Goal: Task Accomplishment & Management: Use online tool/utility

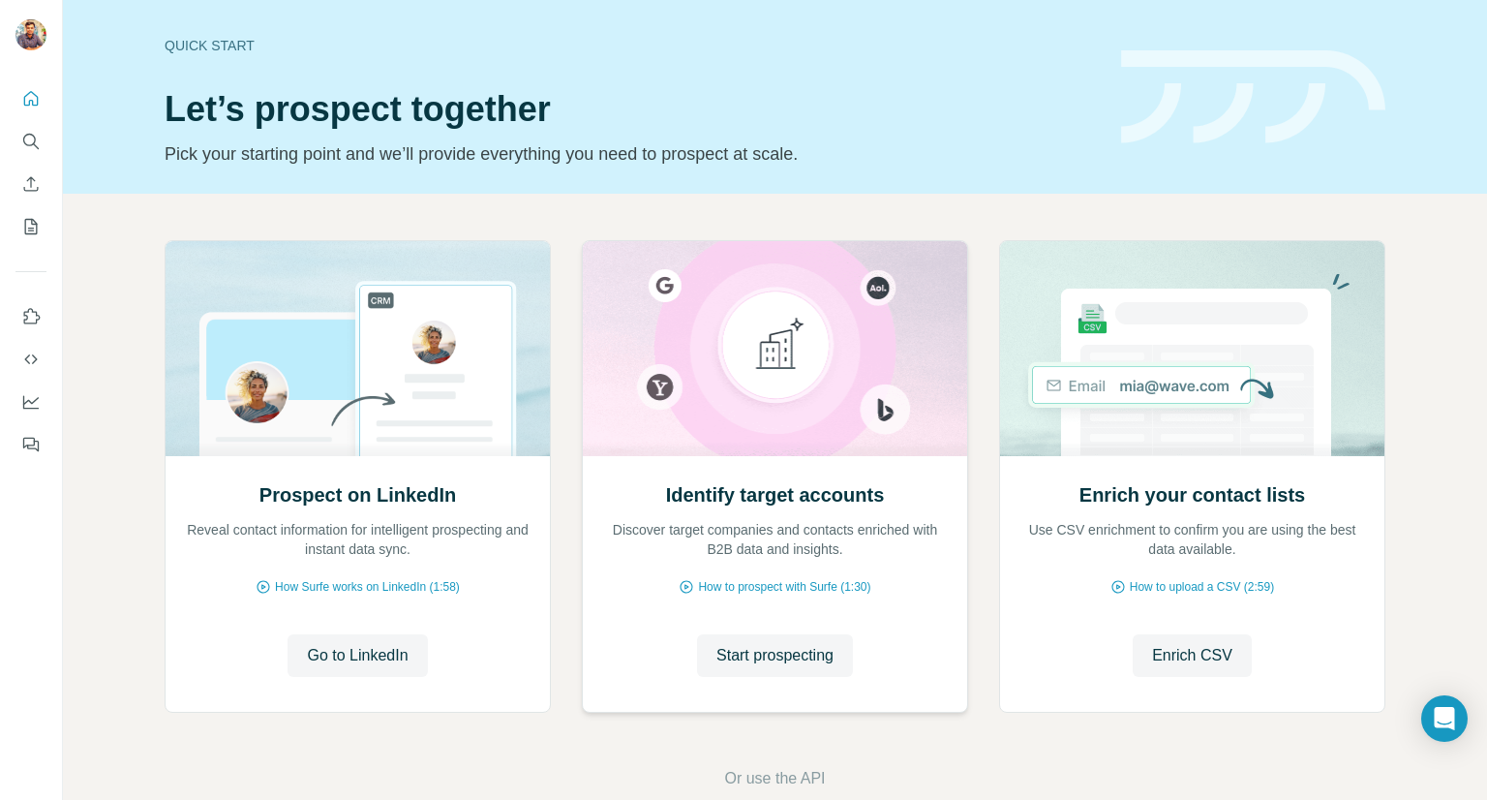
scroll to position [37, 0]
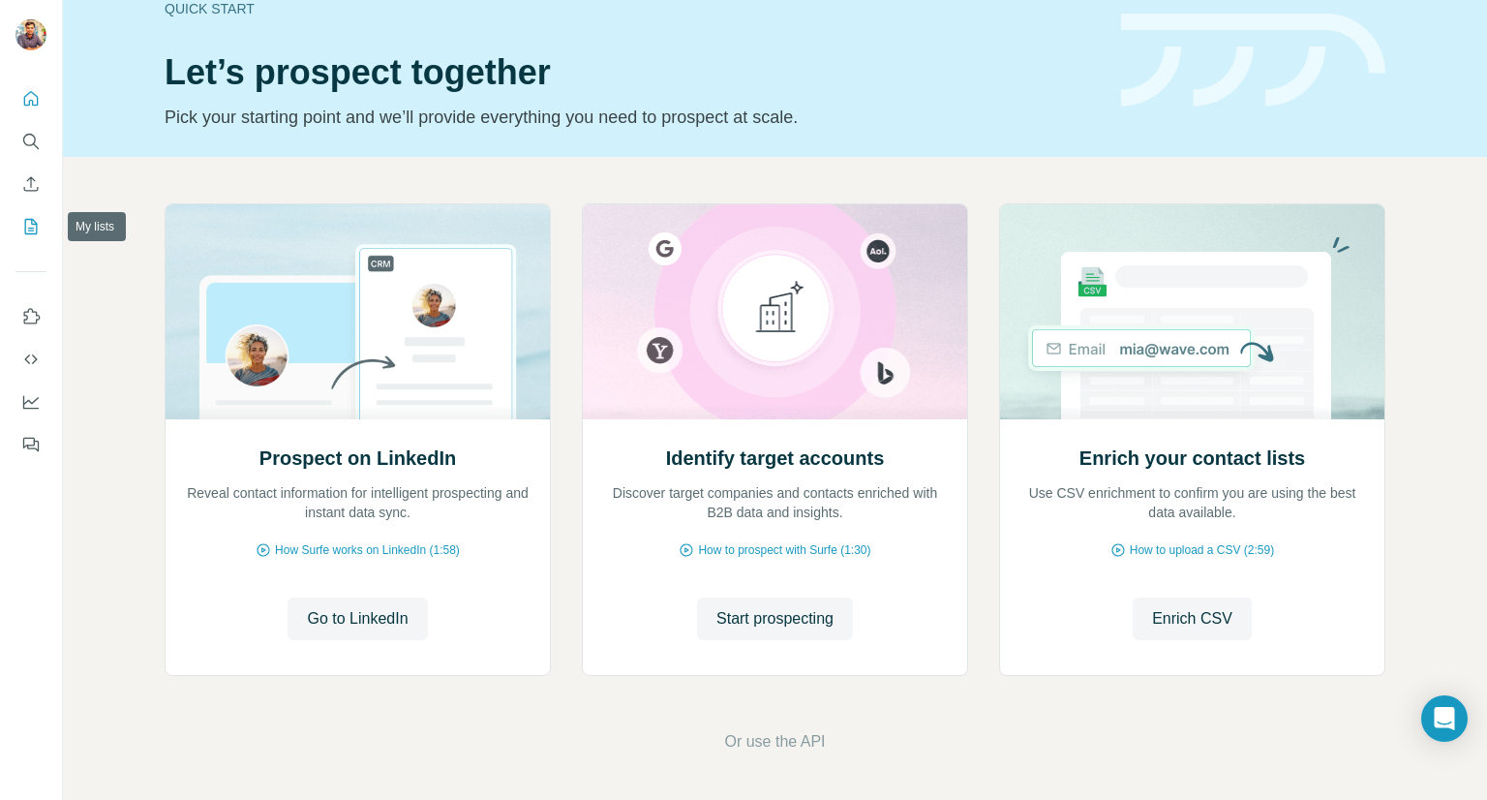
click at [30, 228] on icon "My lists" at bounding box center [30, 226] width 19 height 19
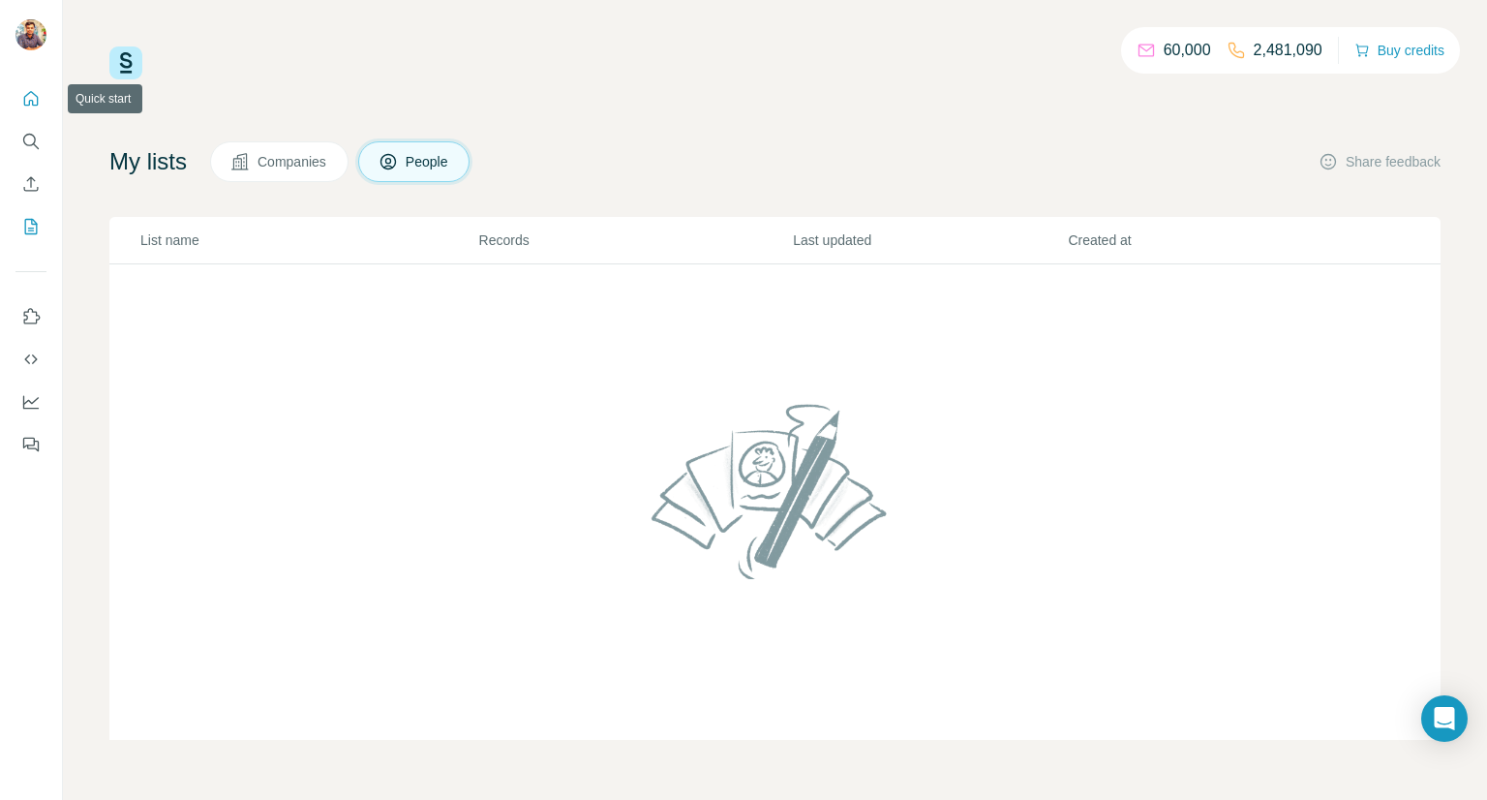
click at [31, 111] on button "Quick start" at bounding box center [30, 98] width 31 height 35
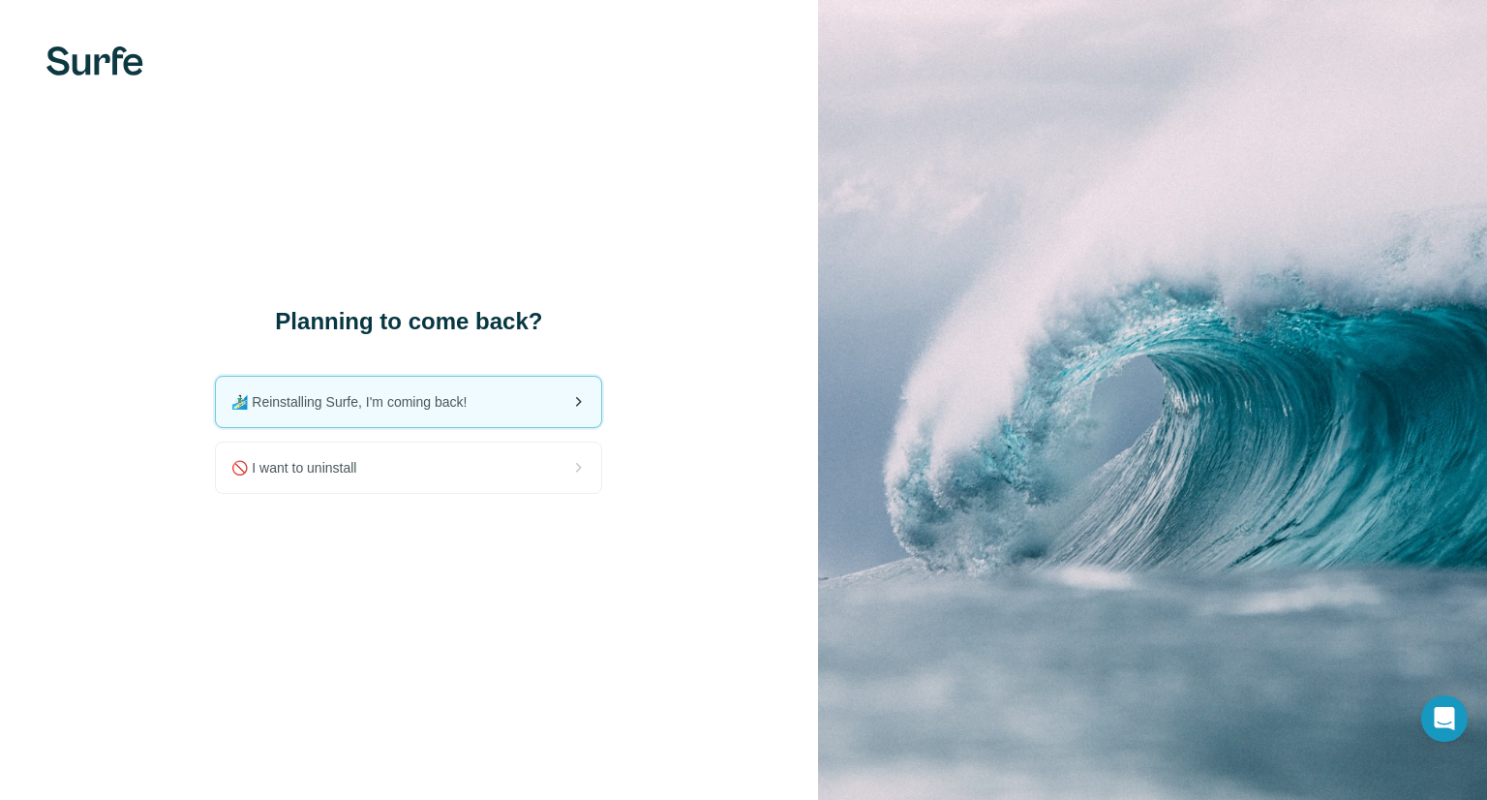
click at [460, 413] on div "🏄🏻‍♂️ Reinstalling Surfe, I'm coming back!" at bounding box center [408, 402] width 385 height 50
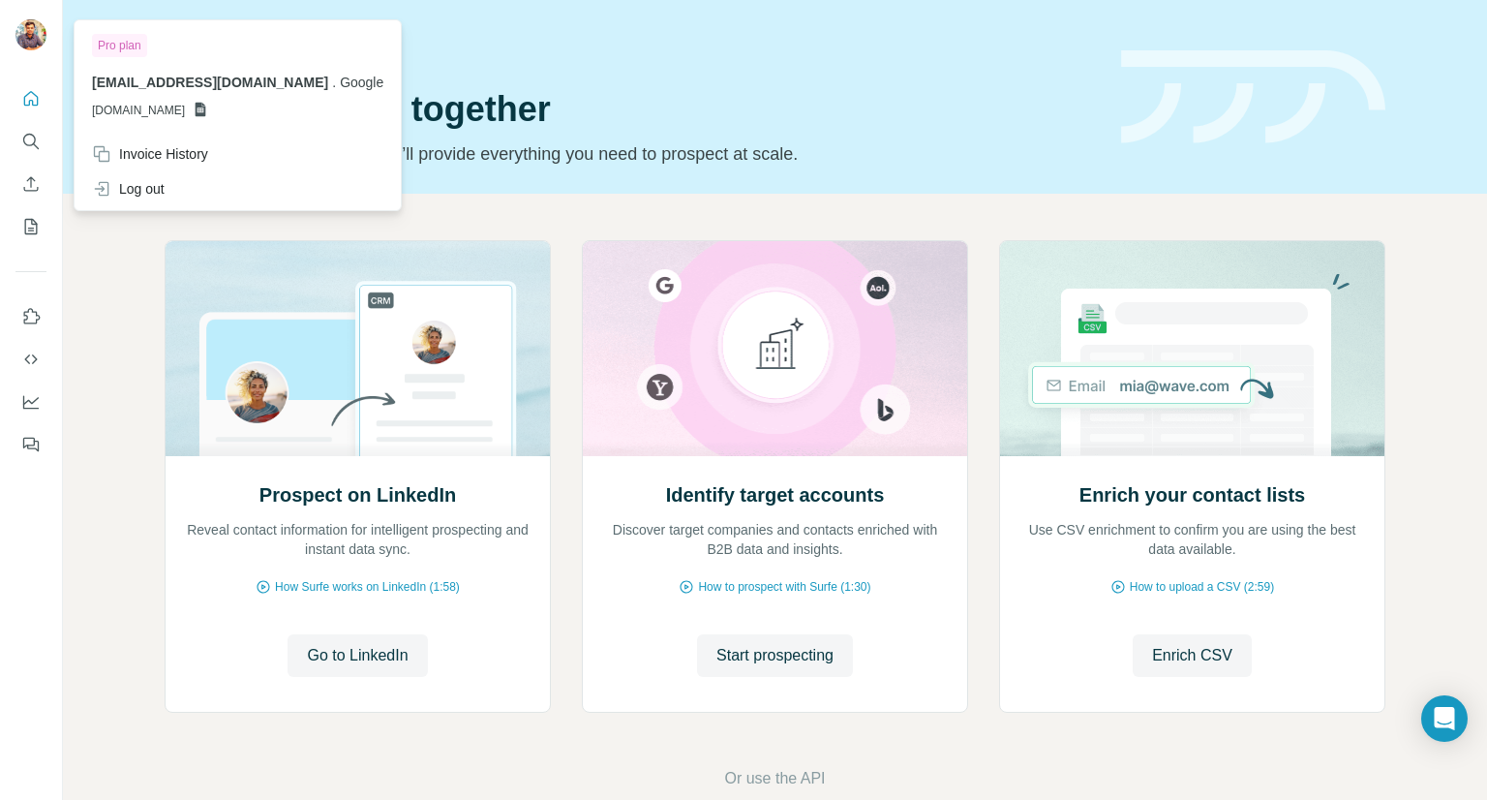
click at [206, 113] on icon at bounding box center [201, 110] width 11 height 15
click at [136, 99] on div "[EMAIL_ADDRESS][DOMAIN_NAME] . Google [DOMAIN_NAME]" at bounding box center [237, 96] width 291 height 46
click at [34, 37] on img at bounding box center [30, 34] width 31 height 31
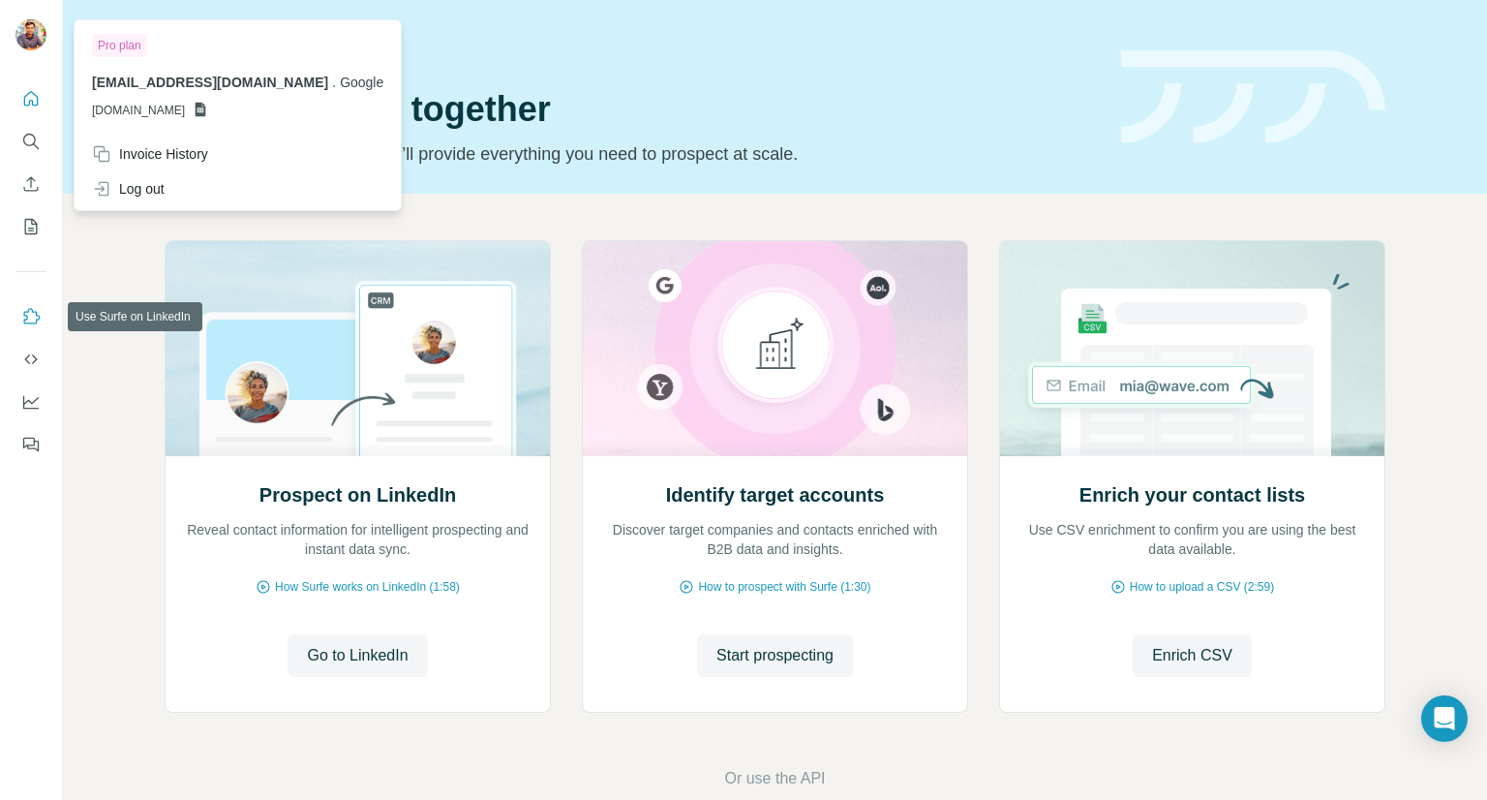
click at [34, 320] on icon "Use Surfe on LinkedIn" at bounding box center [30, 316] width 19 height 19
